Goal: Information Seeking & Learning: Learn about a topic

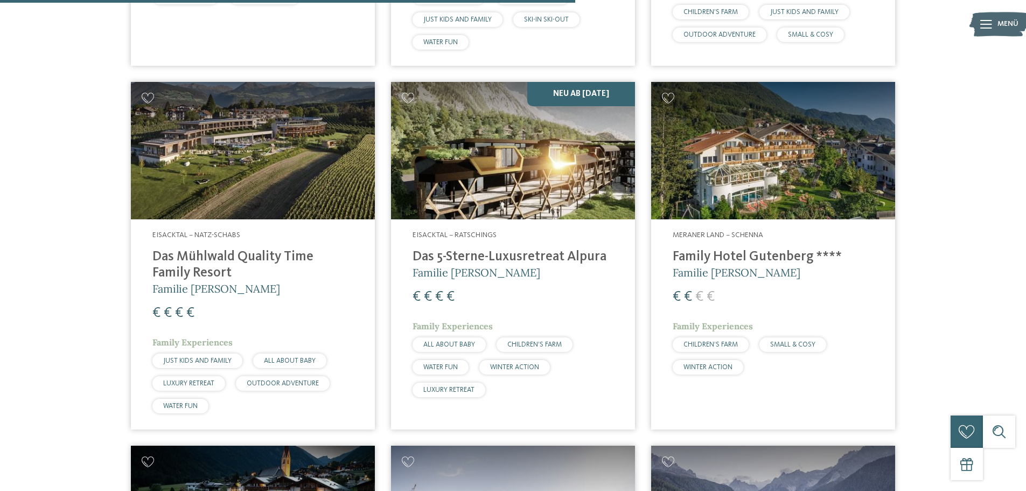
scroll to position [1616, 0]
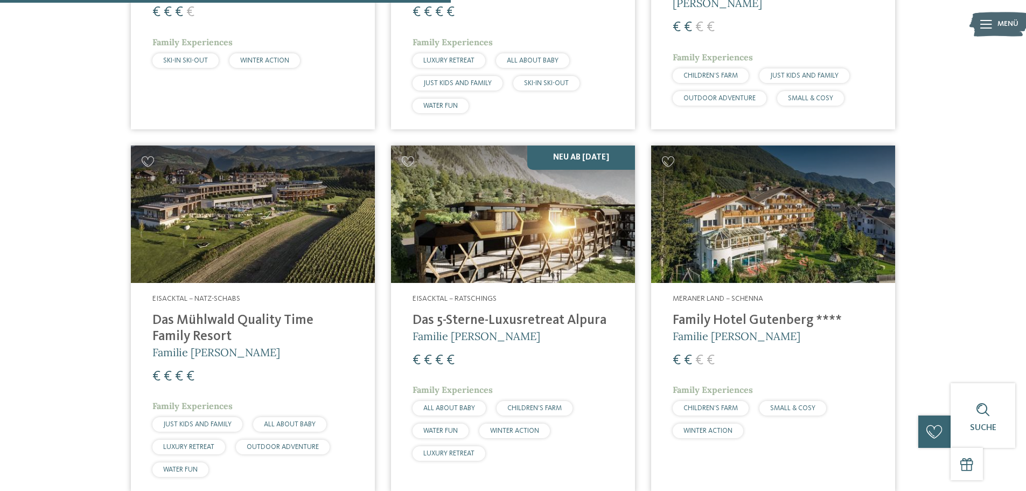
click at [467, 320] on h4 "Das 5-Sterne-Luxusretreat Alpura" at bounding box center [513, 320] width 201 height 16
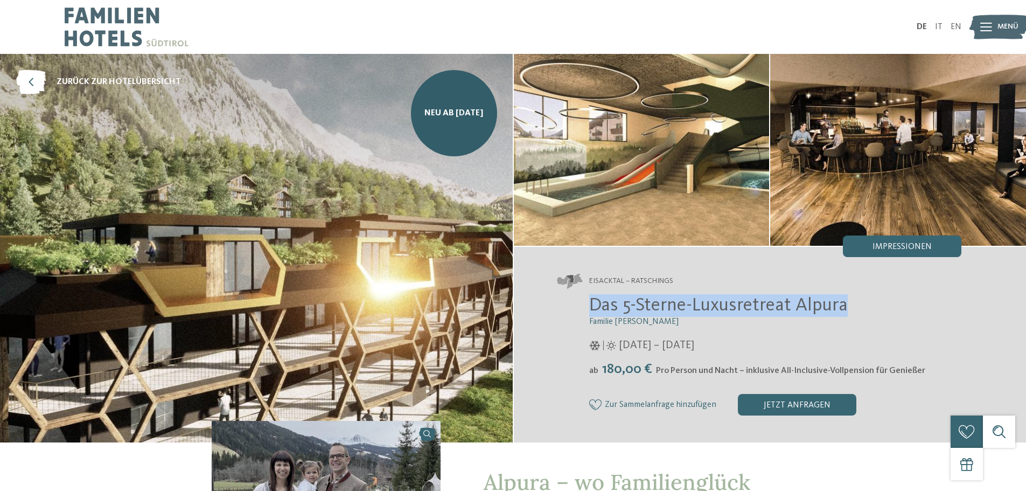
drag, startPoint x: 0, startPoint y: 0, endPoint x: 578, endPoint y: 309, distance: 655.8
click at [578, 309] on div "Das 5-Sterne-Luxusretreat Alpura Familie Eisendle 08.11.2025 – 30.11.2040 ab" at bounding box center [759, 354] width 405 height 121
click at [939, 24] on link "IT" at bounding box center [939, 27] width 8 height 9
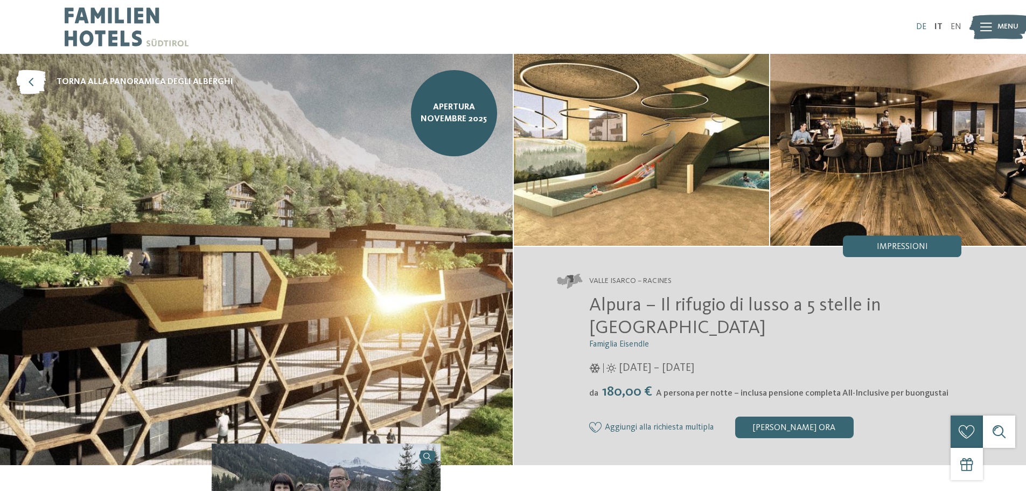
click at [918, 23] on link "DE" at bounding box center [921, 27] width 10 height 9
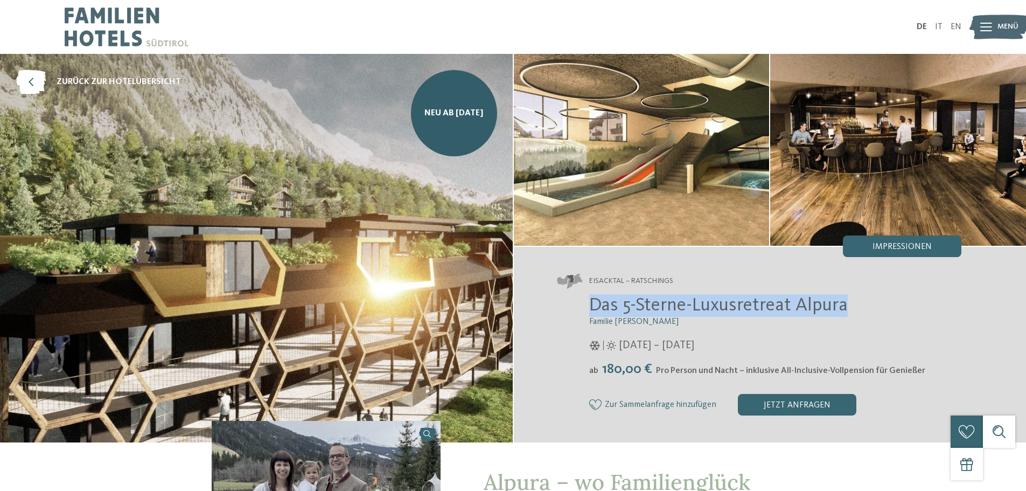
drag, startPoint x: 844, startPoint y: 303, endPoint x: 592, endPoint y: 300, distance: 251.5
click at [592, 300] on span "Das 5-Sterne-Luxusretreat Alpura" at bounding box center [718, 305] width 259 height 19
drag, startPoint x: 588, startPoint y: 300, endPoint x: 788, endPoint y: 302, distance: 199.8
click at [788, 302] on div "Das 5-Sterne-Luxusretreat Alpura Familie Eisendle 08.11.2025 – 30.11.2040 ab" at bounding box center [759, 354] width 405 height 121
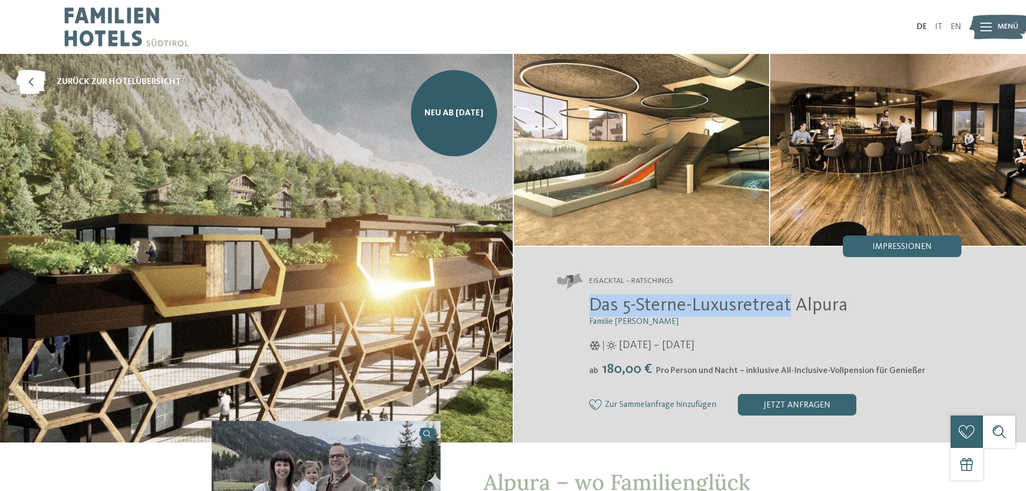
copy span "Das 5-Sterne-Luxusretreat"
